Goal: Book appointment/travel/reservation

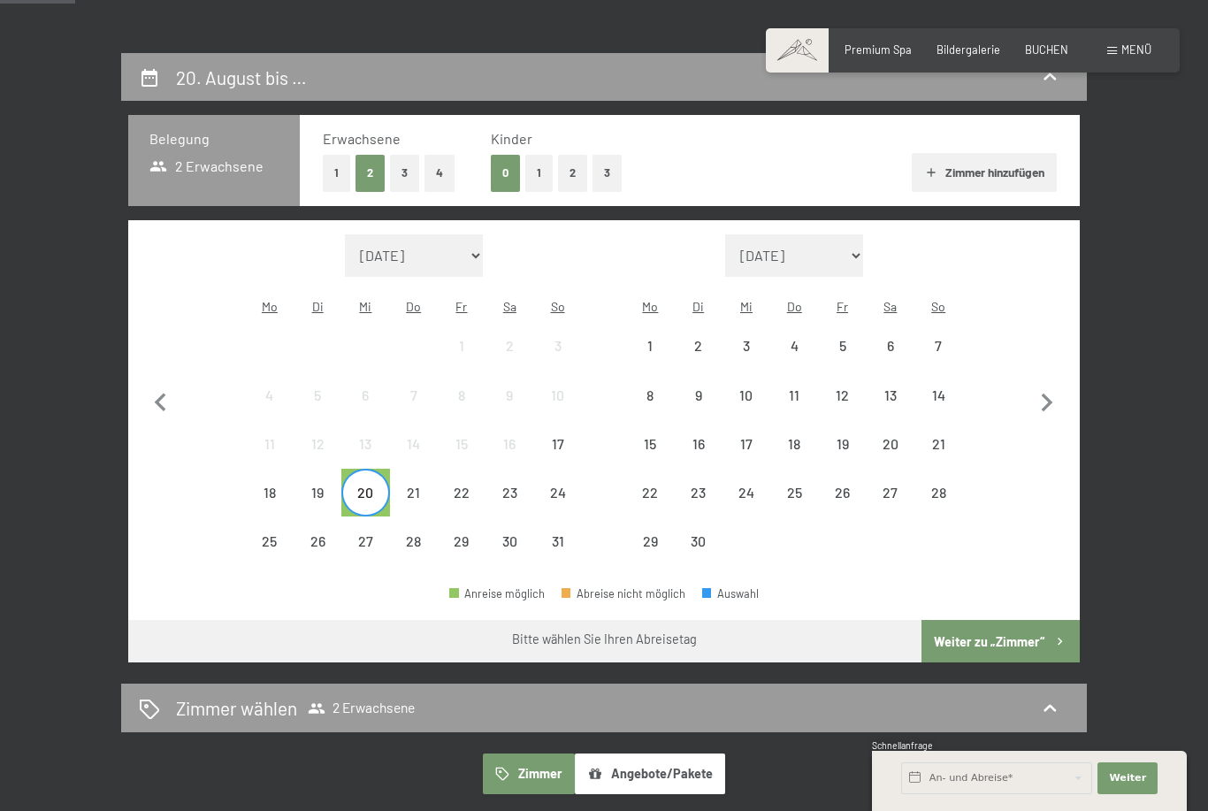
click at [458, 465] on span "Einwilligung Marketing*" at bounding box center [506, 457] width 146 height 18
click at [424, 465] on input "Einwilligung Marketing*" at bounding box center [415, 457] width 18 height 18
click at [462, 465] on span "Einwilligung Marketing*" at bounding box center [506, 457] width 146 height 18
click at [424, 465] on input "Einwilligung Marketing*" at bounding box center [415, 457] width 18 height 18
checkbox input "false"
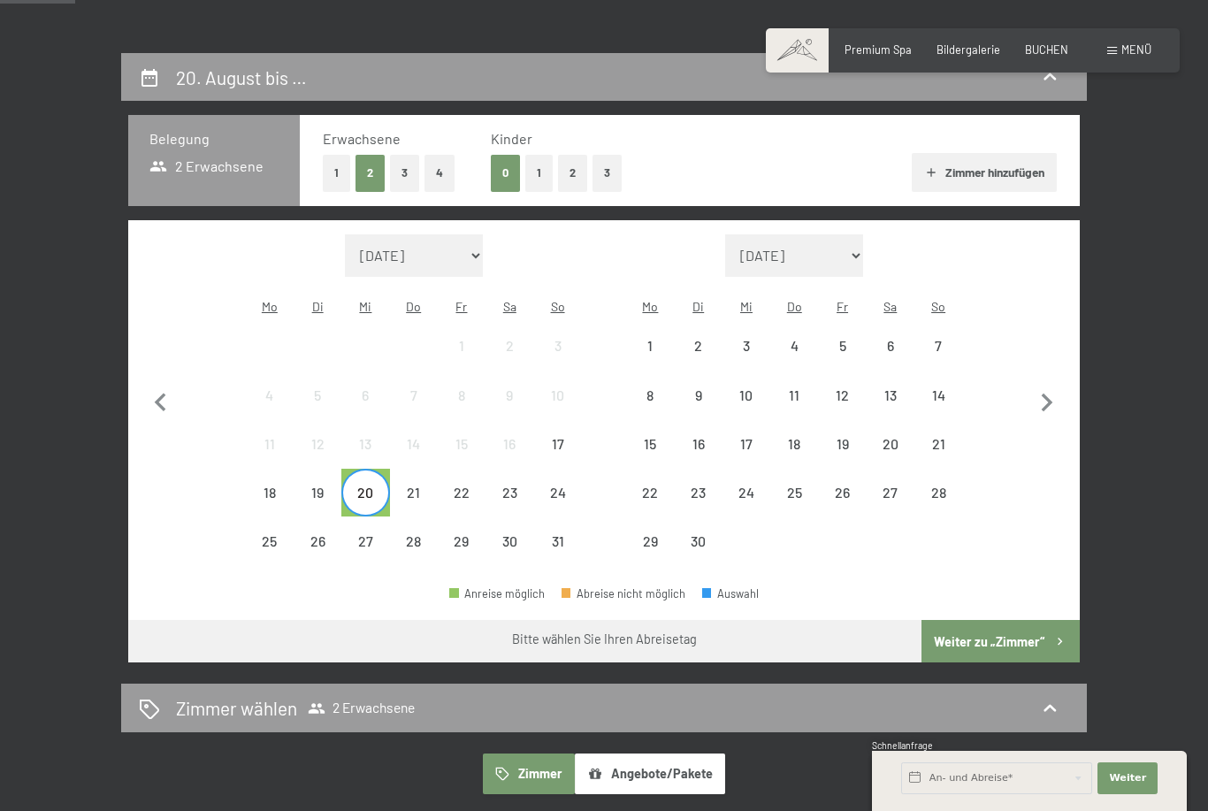
click at [468, 486] on div "22" at bounding box center [462, 508] width 44 height 44
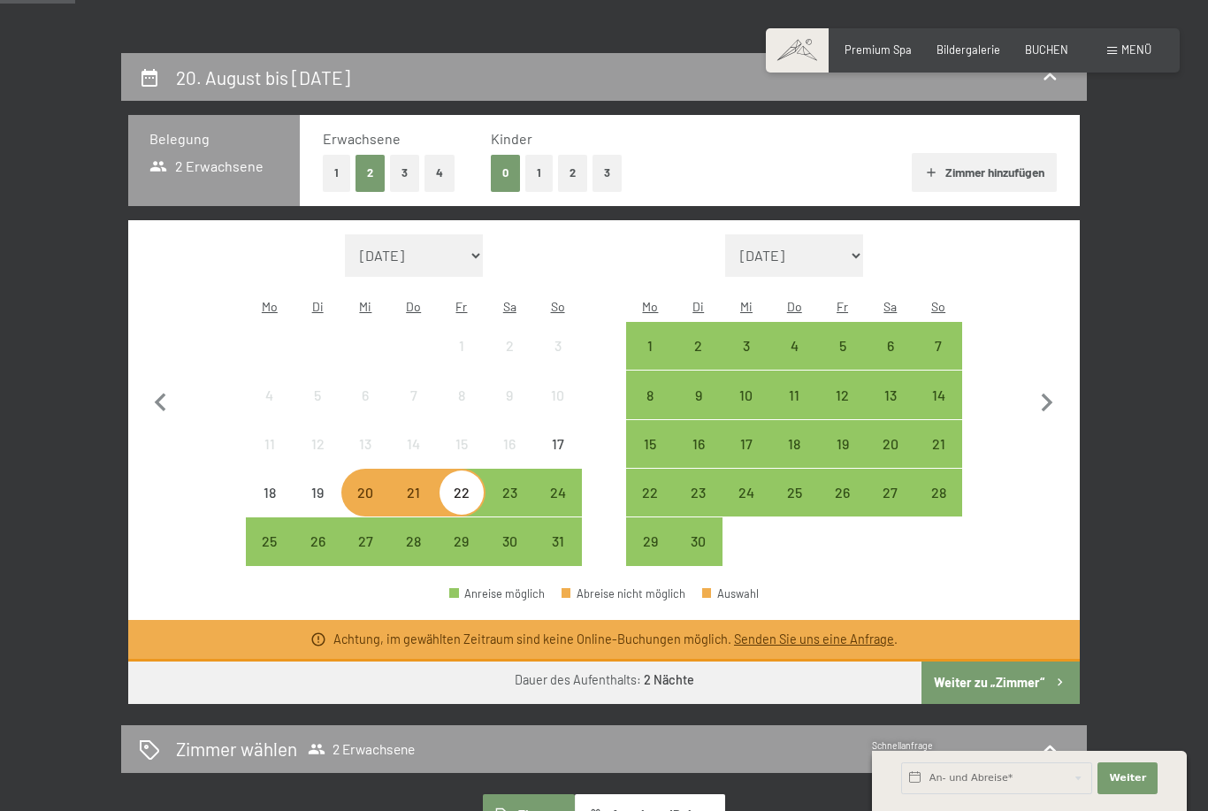
click at [413, 486] on div "21" at bounding box center [414, 508] width 44 height 44
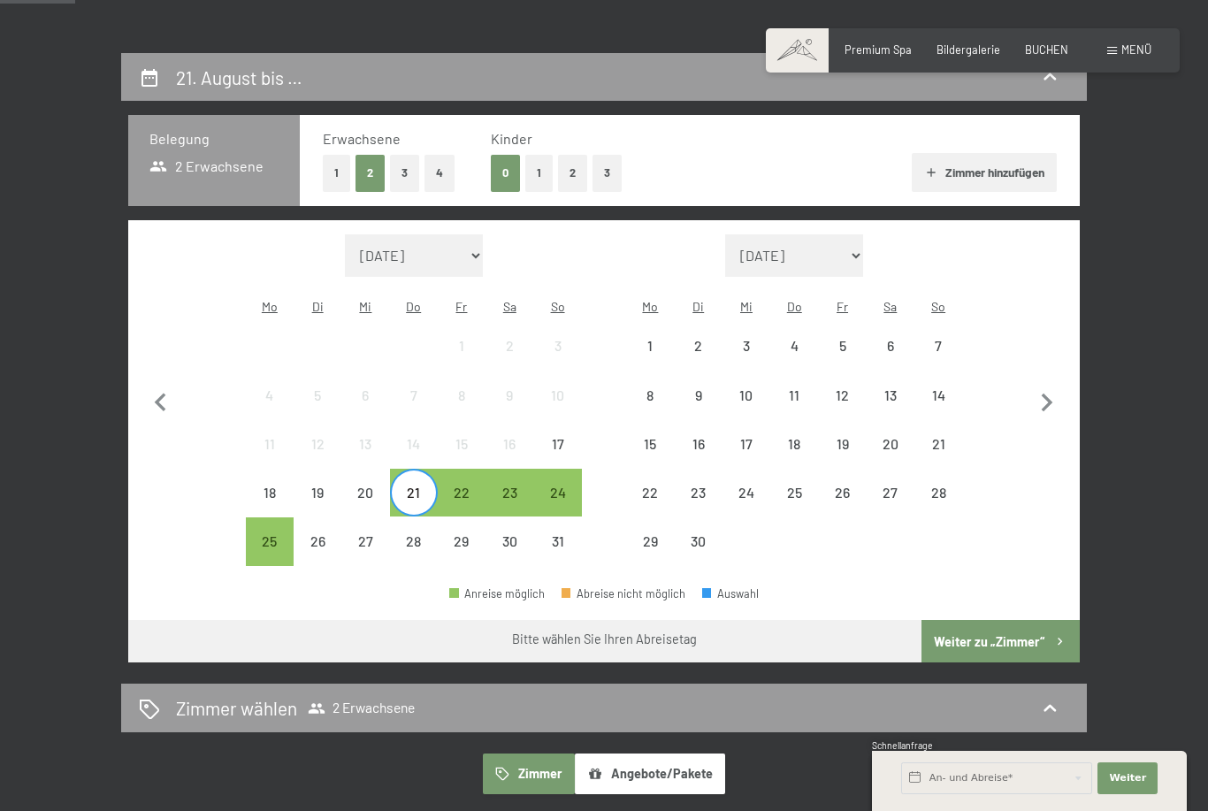
click at [493, 471] on div "23" at bounding box center [509, 493] width 44 height 44
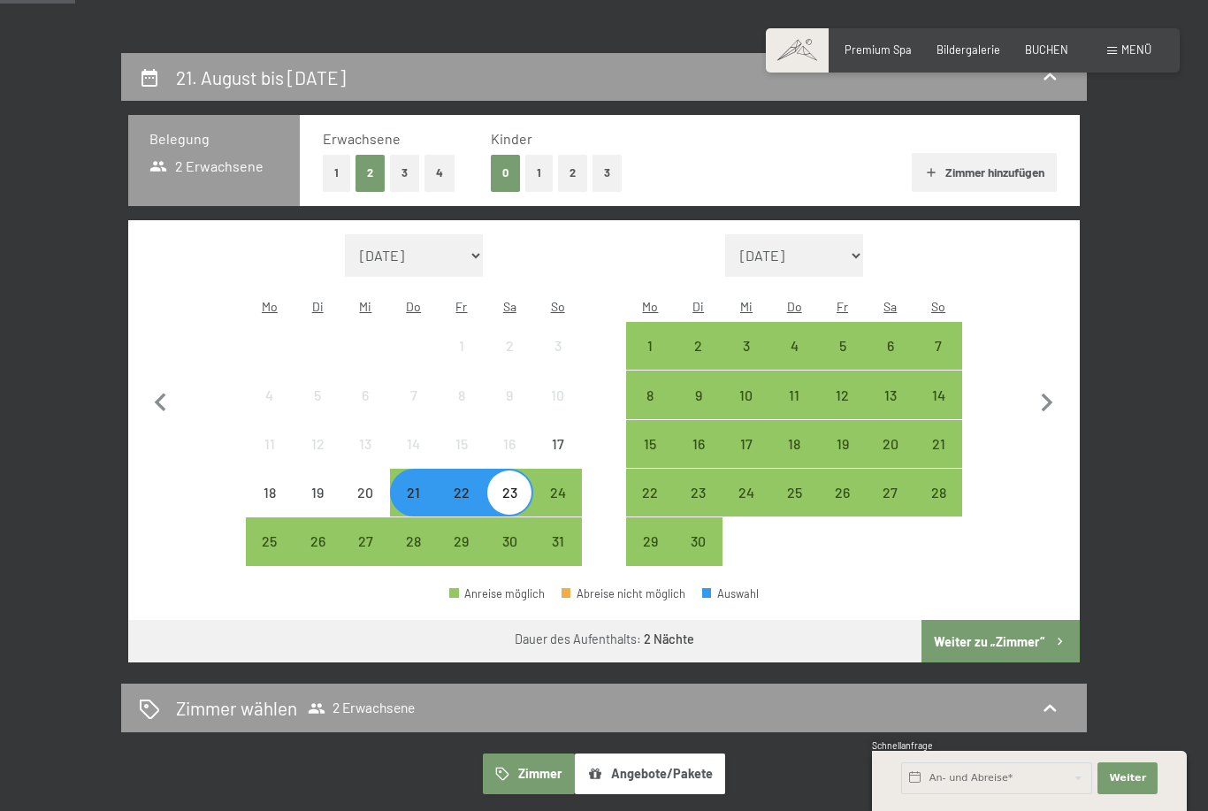
click at [1045, 632] on button "Weiter zu „Zimmer“" at bounding box center [1001, 641] width 158 height 42
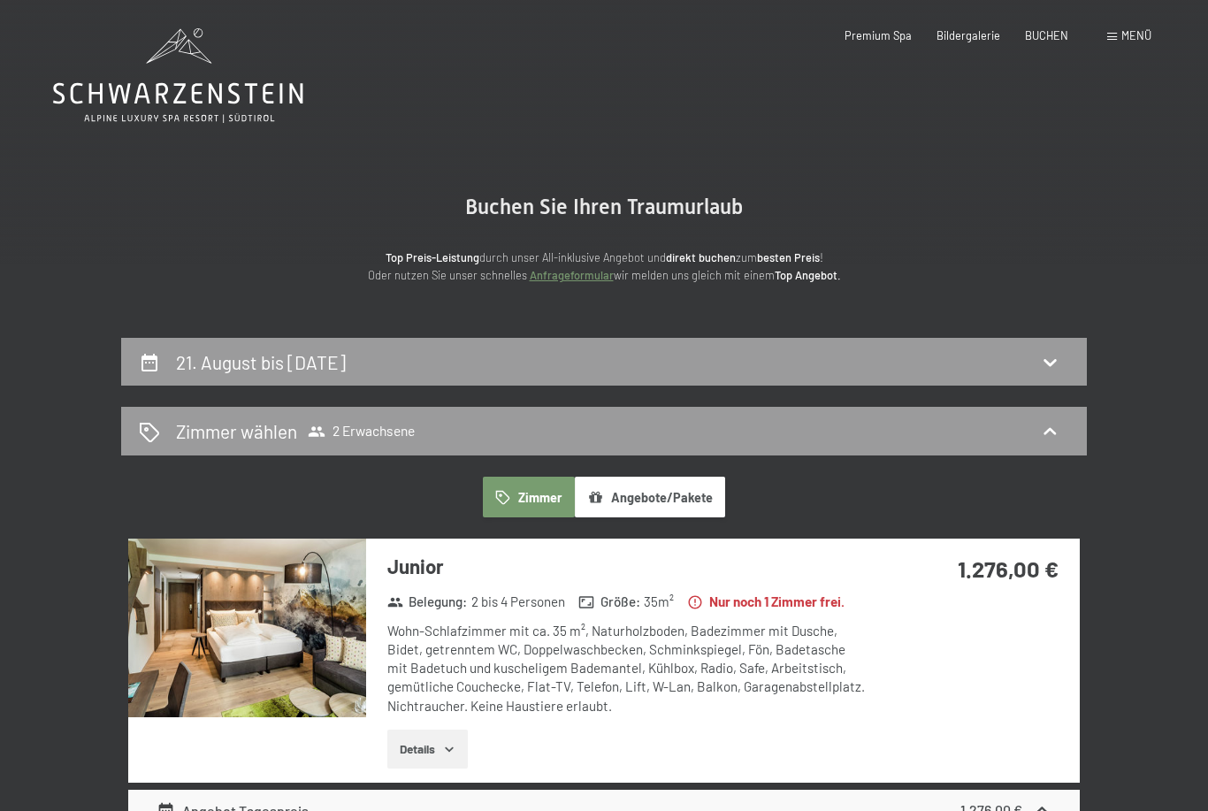
click at [224, 73] on icon at bounding box center [178, 75] width 250 height 95
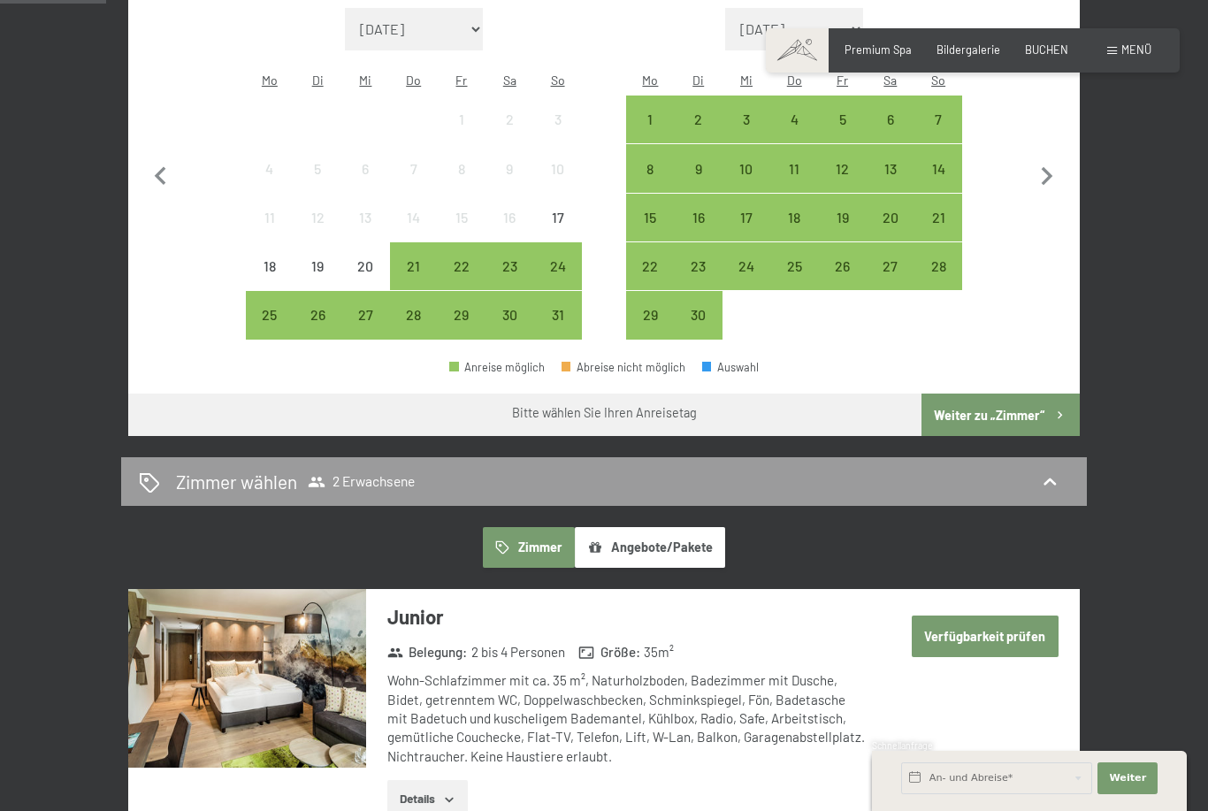
scroll to position [510, 0]
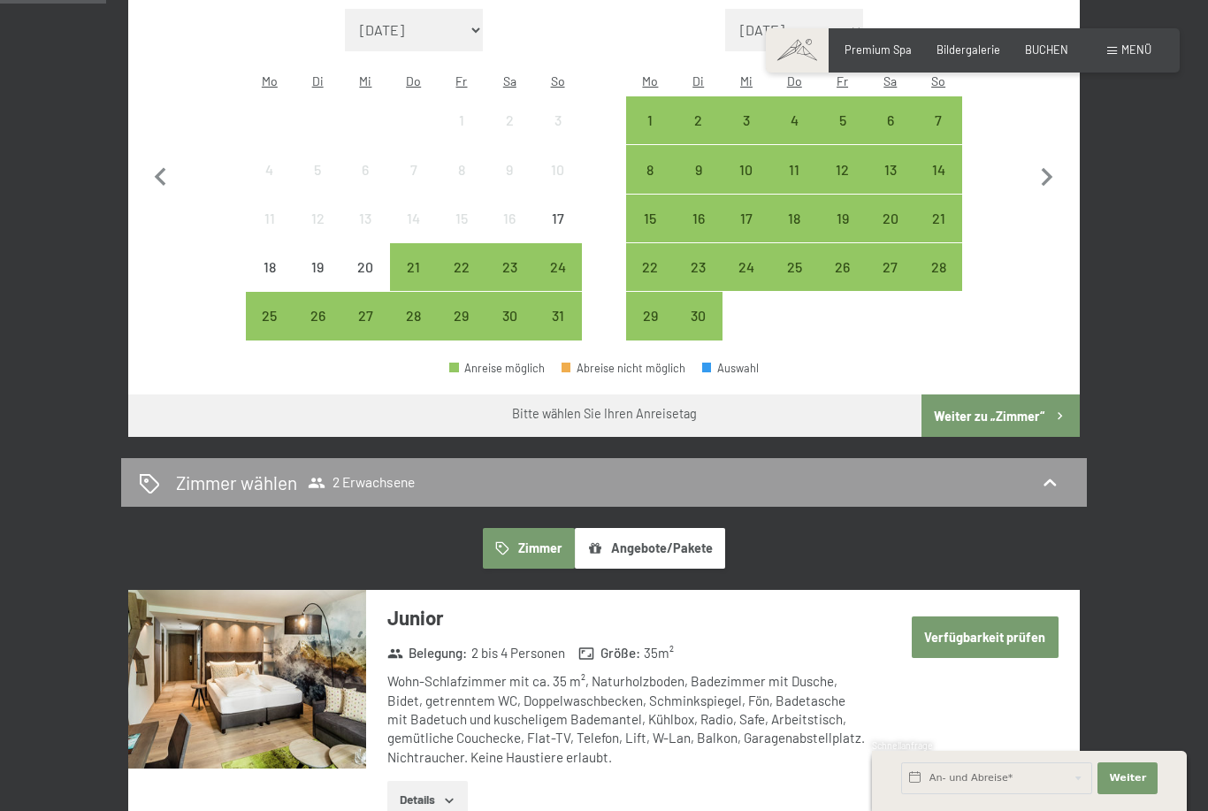
click at [666, 536] on button "Angebote/Pakete" at bounding box center [650, 548] width 150 height 41
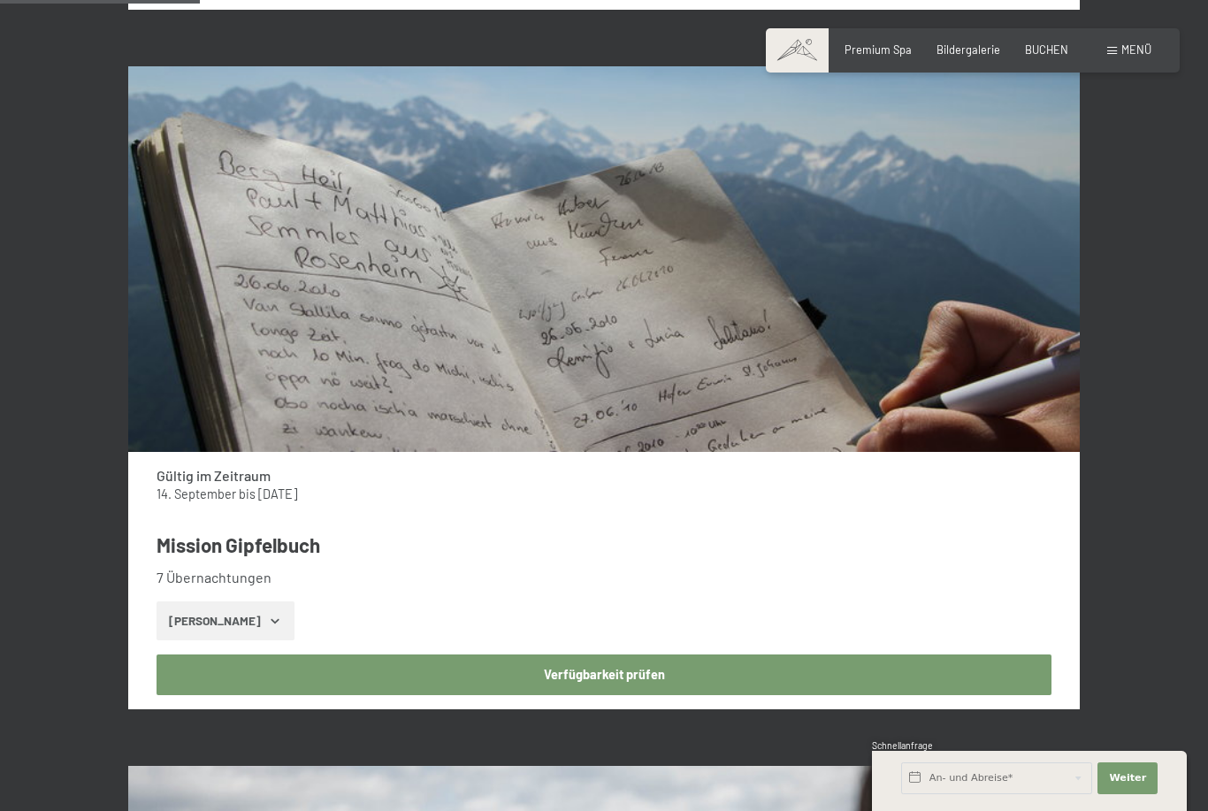
scroll to position [1978, 0]
